Goal: Information Seeking & Learning: Learn about a topic

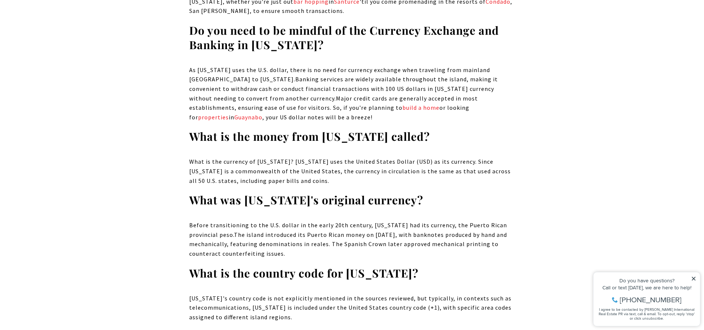
drag, startPoint x: 0, startPoint y: 0, endPoint x: 133, endPoint y: 105, distance: 169.7
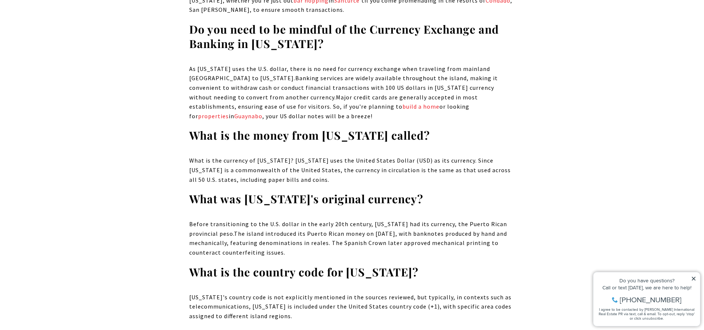
scroll to position [5333, 0]
click at [197, 219] on p "Before transitioning to the U.S. dollar in the early 20th century, [US_STATE] h…" at bounding box center [352, 238] width 326 height 38
drag, startPoint x: 190, startPoint y: 166, endPoint x: 233, endPoint y: 180, distance: 45.6
click at [233, 219] on p "Before transitioning to the U.S. dollar in the early 20th century, [US_STATE] h…" at bounding box center [352, 238] width 326 height 38
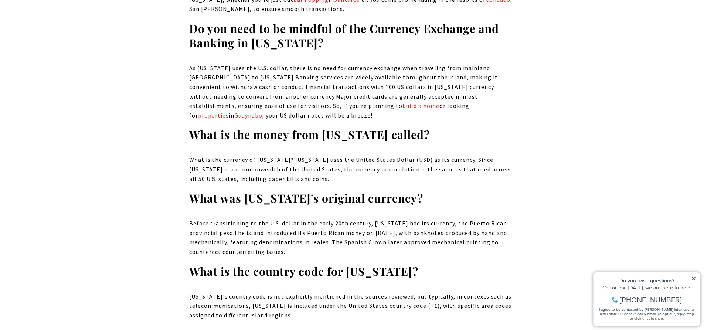
click at [218, 219] on p "Before transitioning to the U.S. dollar in the early 20th century, [US_STATE] h…" at bounding box center [352, 238] width 326 height 38
drag, startPoint x: 188, startPoint y: 165, endPoint x: 234, endPoint y: 175, distance: 46.8
copy p "Before transitioning to the U.S. dollar in the early 20th century, [US_STATE] h…"
